Goal: Task Accomplishment & Management: Manage account settings

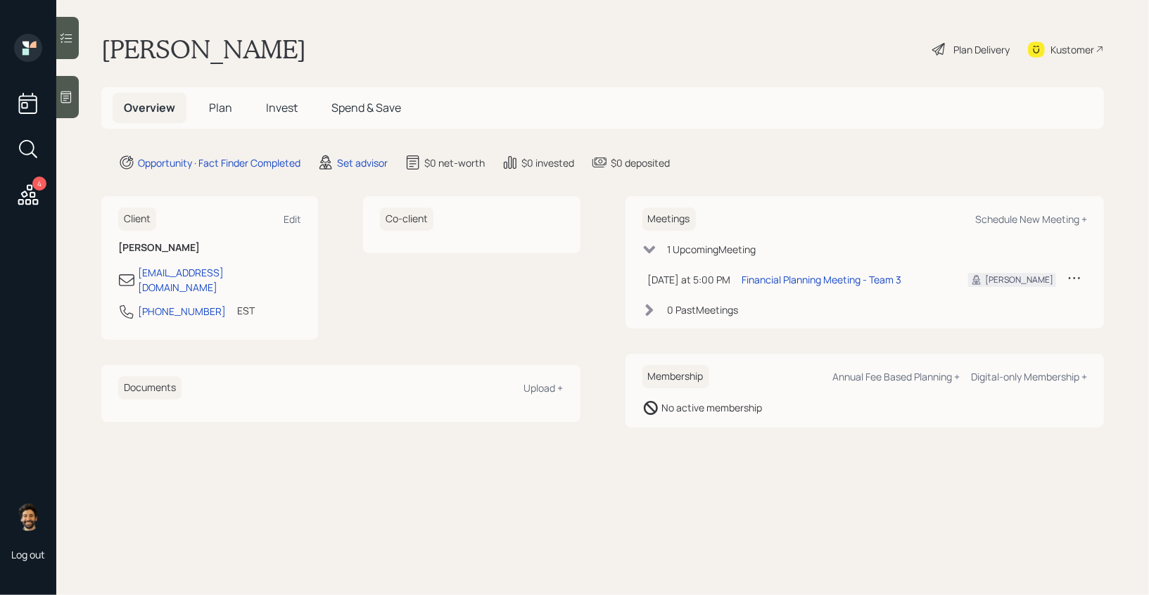
click at [1077, 277] on icon at bounding box center [1075, 278] width 14 height 14
click at [998, 317] on div "Cancel" at bounding box center [1030, 318] width 101 height 13
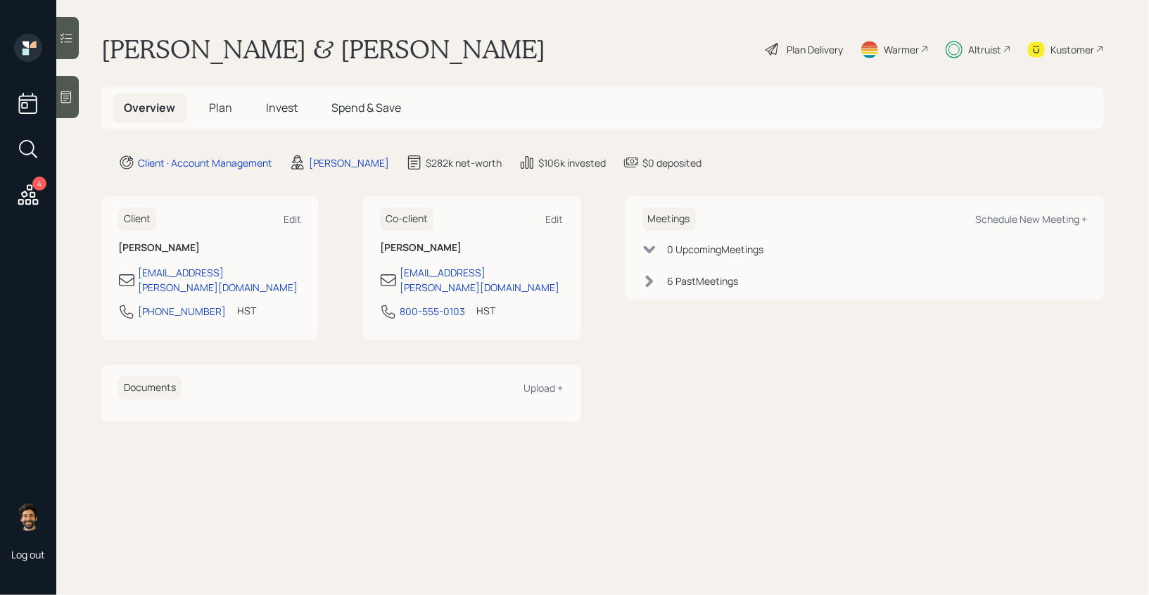
click at [977, 51] on div "Altruist" at bounding box center [984, 49] width 33 height 15
click at [286, 96] on h5 "Invest" at bounding box center [282, 108] width 54 height 30
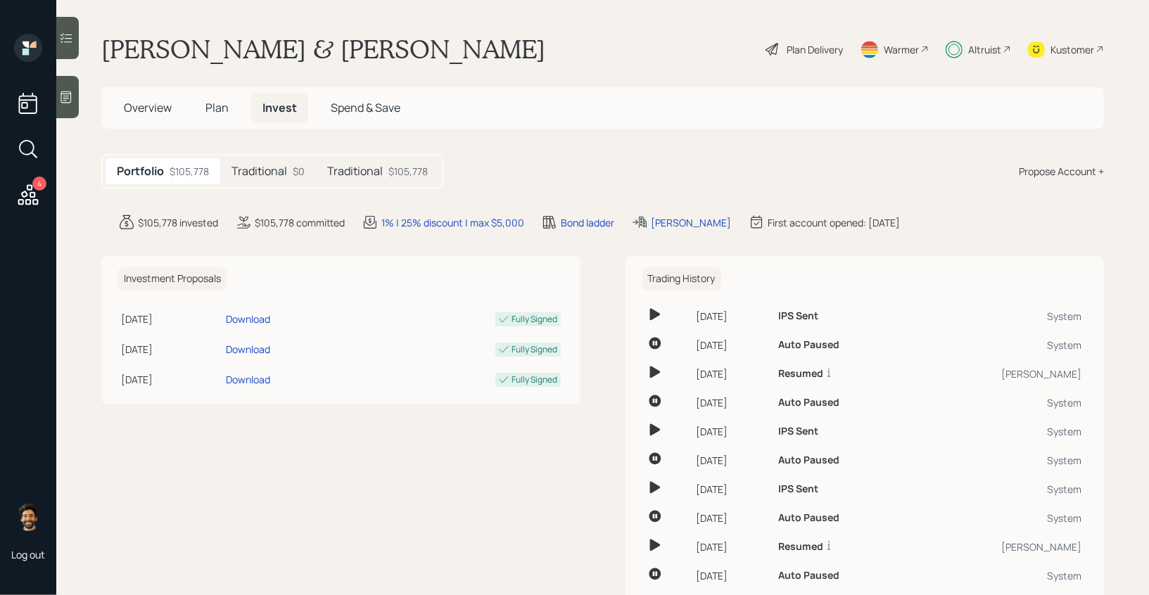
click at [383, 177] on div "Traditional $105,778" at bounding box center [377, 171] width 123 height 26
